Goal: Task Accomplishment & Management: Use online tool/utility

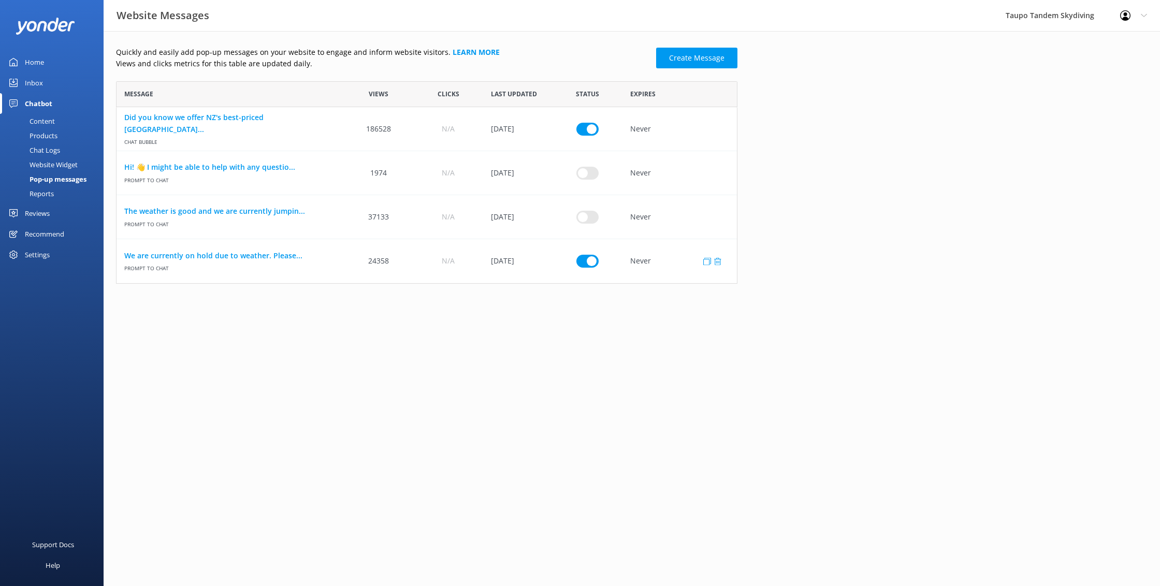
scroll to position [202, 621]
click at [251, 258] on link "We are currently on hold due to weather. Please..." at bounding box center [230, 255] width 212 height 11
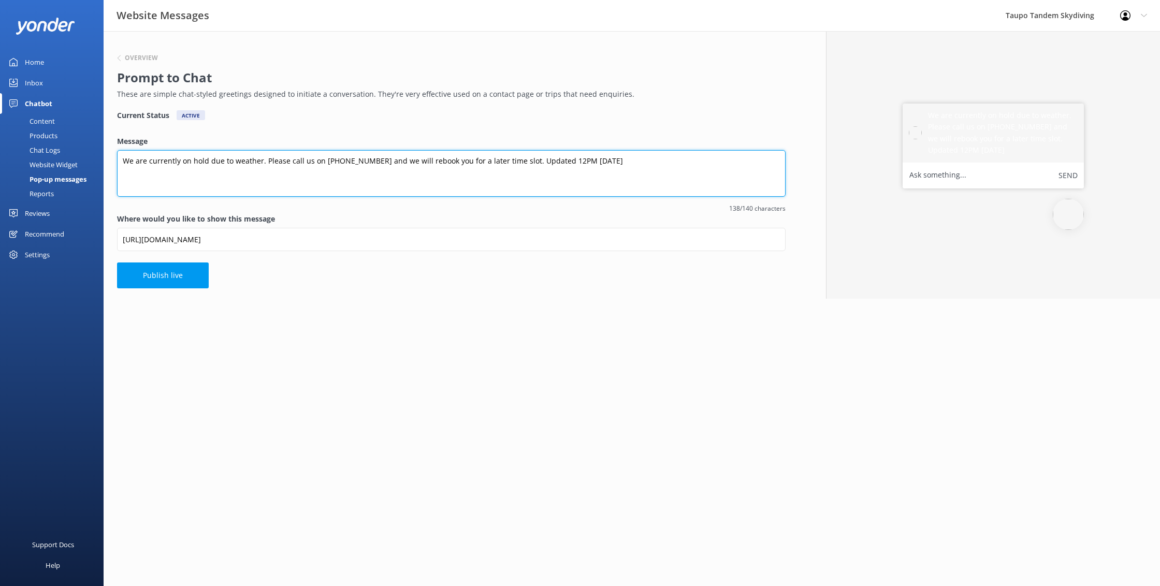
click at [556, 160] on textarea "We are currently on hold due to weather. Please call us on [PHONE_NUMBER] and w…" at bounding box center [451, 173] width 669 height 47
type textarea "We are currently on hold due to weather. Please call us on [PHONE_NUMBER] and w…"
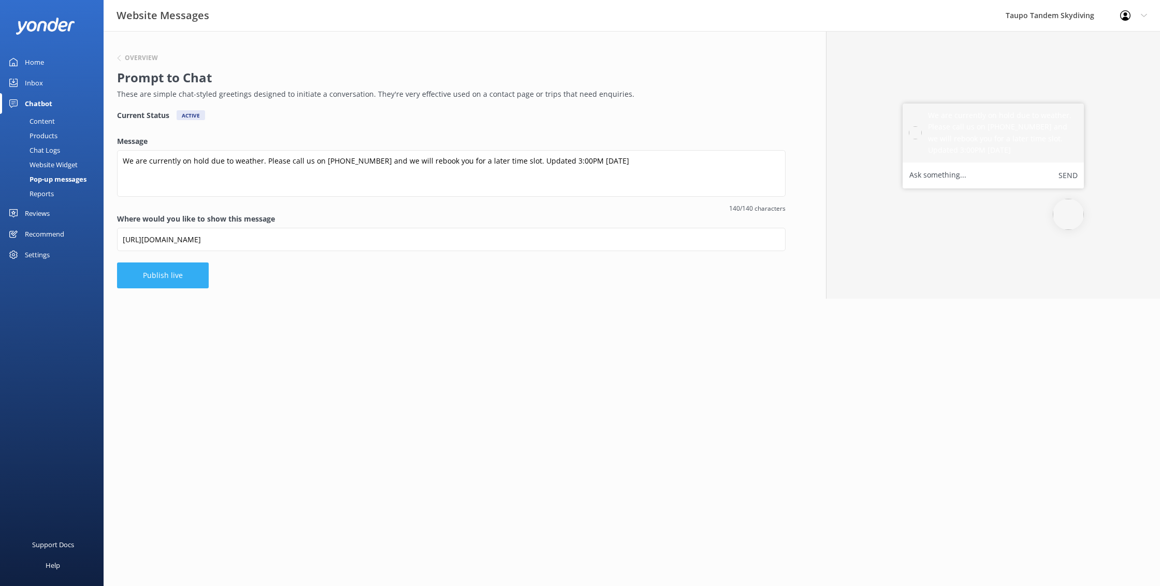
click at [142, 276] on button "Publish live" at bounding box center [163, 276] width 92 height 26
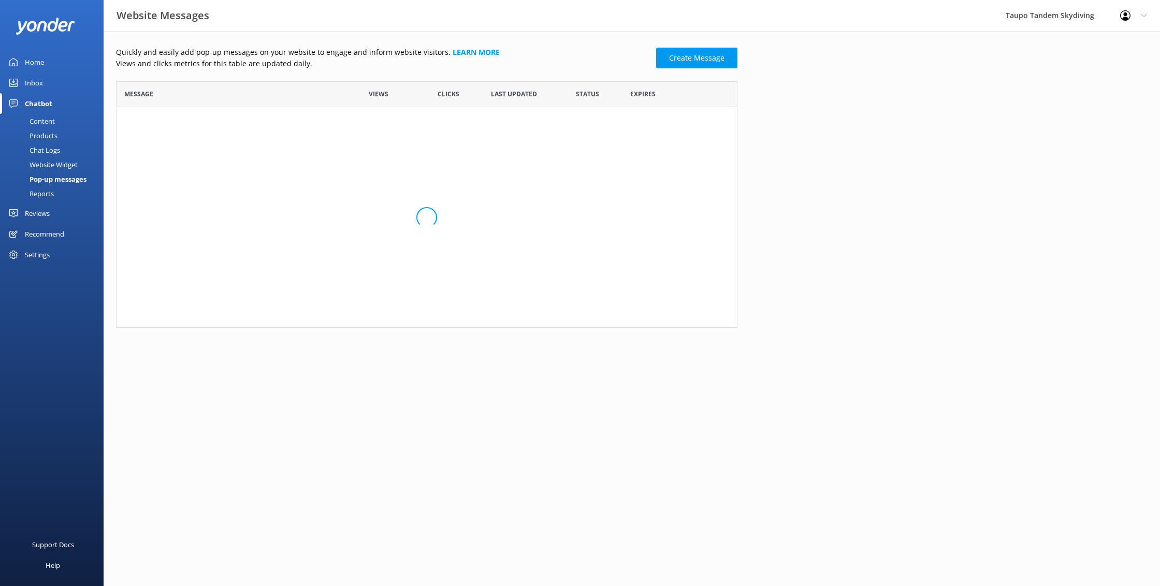
scroll to position [202, 621]
